Goal: Check status: Check status

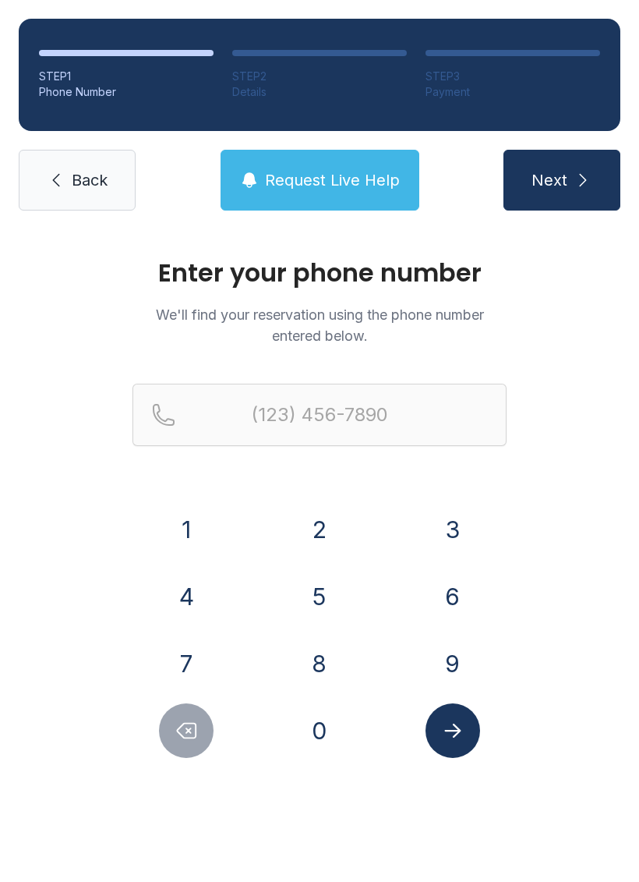
click at [444, 592] on button "6" at bounding box center [453, 596] width 55 height 55
click at [194, 666] on button "7" at bounding box center [186, 663] width 55 height 55
click at [330, 642] on button "8" at bounding box center [319, 663] width 55 height 55
click at [437, 669] on button "9" at bounding box center [453, 663] width 55 height 55
click at [205, 659] on button "7" at bounding box center [186, 663] width 55 height 55
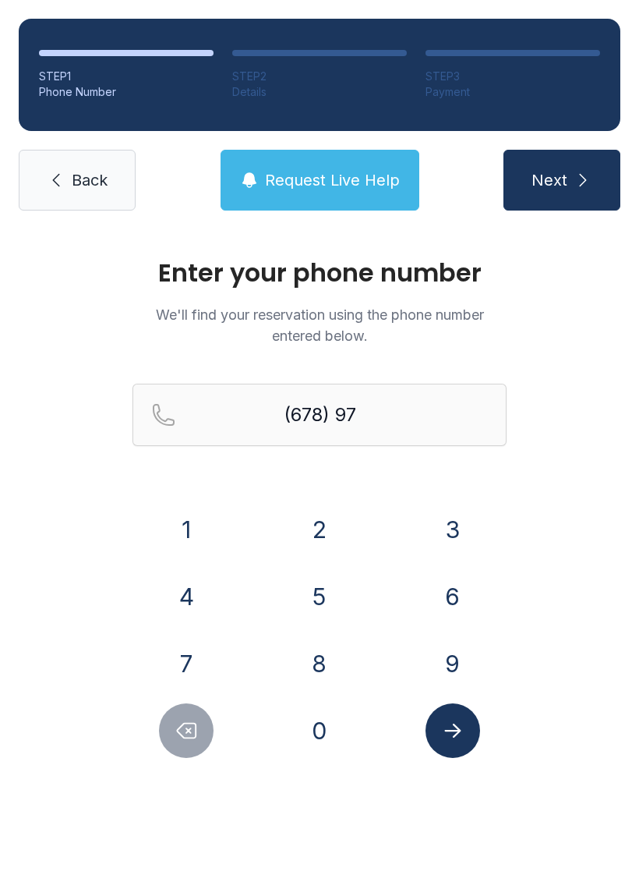
click at [310, 591] on button "5" at bounding box center [319, 596] width 55 height 55
click at [334, 673] on button "8" at bounding box center [319, 663] width 55 height 55
click at [210, 603] on button "4" at bounding box center [186, 596] width 55 height 55
click at [466, 595] on button "6" at bounding box center [453, 596] width 55 height 55
click at [189, 621] on button "4" at bounding box center [186, 596] width 55 height 55
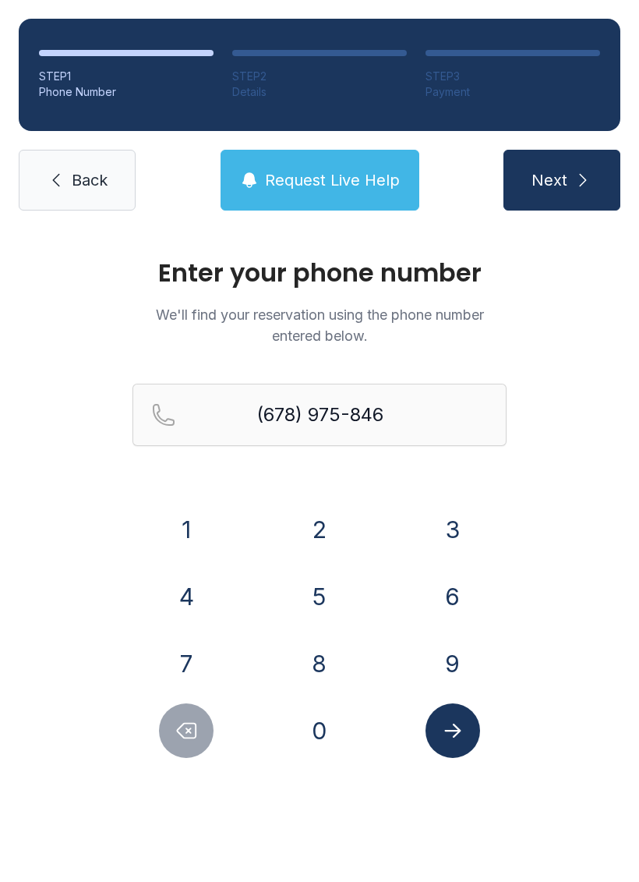
type input "[PHONE_NUMBER]"
click at [583, 182] on icon "submit" at bounding box center [583, 180] width 7 height 12
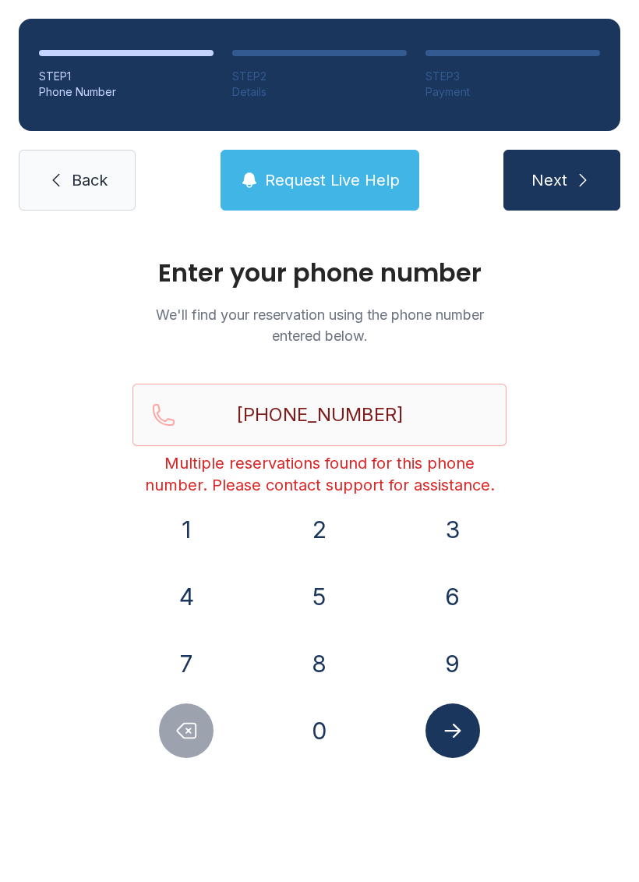
click at [454, 723] on icon "Submit lookup form" at bounding box center [452, 730] width 23 height 23
click at [73, 154] on link "Back" at bounding box center [77, 180] width 117 height 61
